Goal: Information Seeking & Learning: Learn about a topic

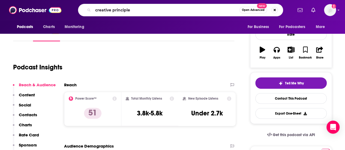
type input "creative principles"
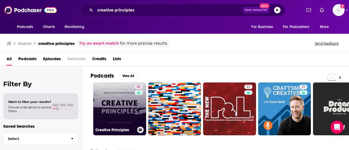
click at [133, 107] on link "41 Creative Principles" at bounding box center [119, 109] width 53 height 53
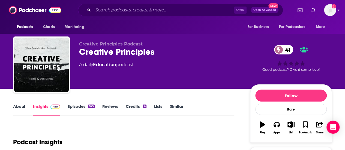
click at [81, 106] on link "Episodes 675" at bounding box center [81, 110] width 27 height 13
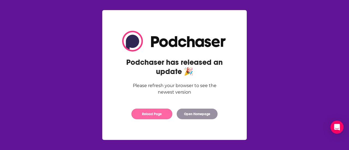
click at [155, 115] on button "Reload Page" at bounding box center [151, 114] width 41 height 11
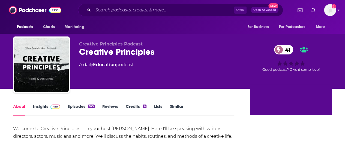
click at [93, 128] on div "Welcome to Creative Principles, I'm your host [PERSON_NAME]. Here I'll be speak…" at bounding box center [123, 132] width 221 height 15
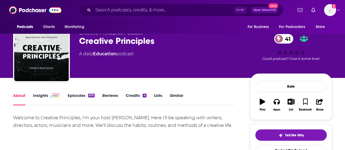
scroll to position [22, 0]
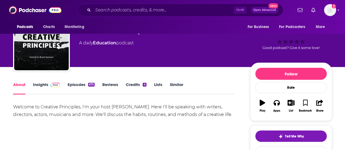
click at [40, 84] on link "Insights" at bounding box center [46, 88] width 27 height 13
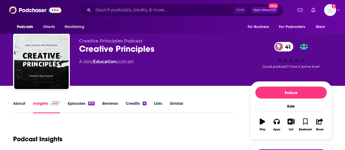
scroll to position [2, 0]
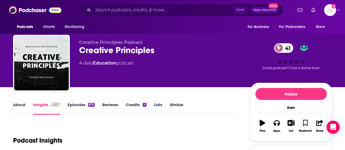
click at [73, 107] on link "Episodes 675" at bounding box center [81, 108] width 27 height 13
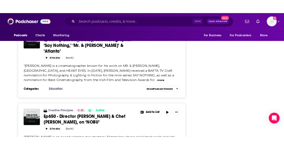
scroll to position [1894, 0]
